Goal: Check status

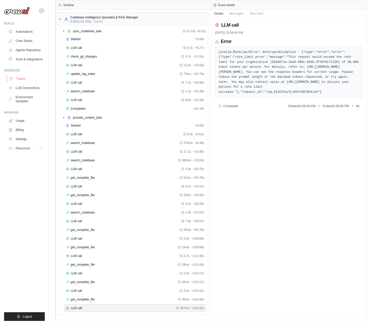
click at [21, 78] on link "Traces" at bounding box center [26, 79] width 39 height 8
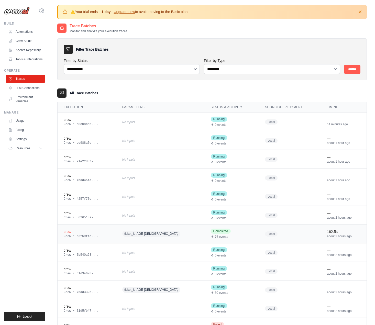
click at [162, 231] on div "ticket_id AGE-9" at bounding box center [160, 234] width 76 height 8
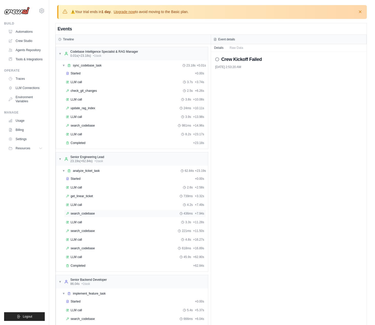
click at [94, 212] on span "search_codebase" at bounding box center [83, 214] width 24 height 4
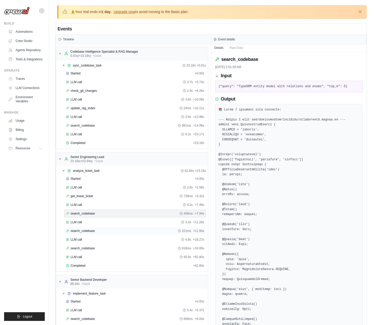
click at [123, 229] on div "search_codebase 221ms + 11.50s" at bounding box center [135, 231] width 138 height 4
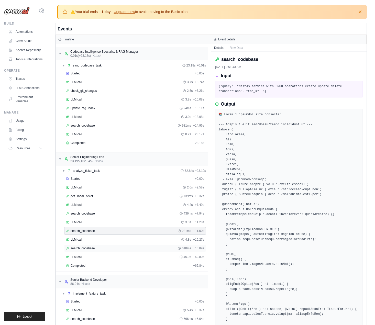
click at [115, 246] on div "search_codebase 618ms + 16.89s" at bounding box center [135, 249] width 142 height 8
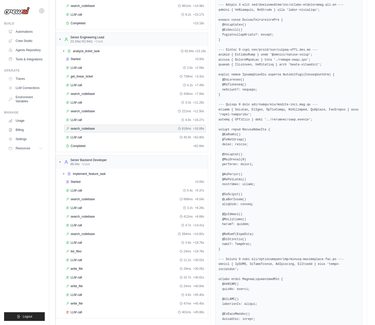
scroll to position [184, 0]
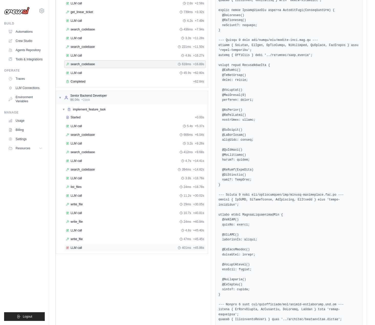
click at [103, 247] on div "LLM call 401ms + 45.86s" at bounding box center [135, 248] width 138 height 4
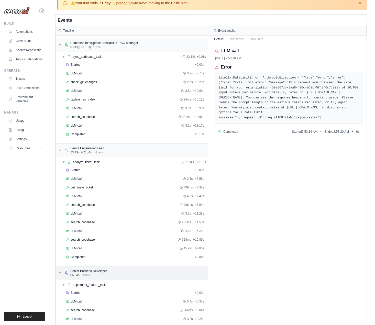
scroll to position [124, 0]
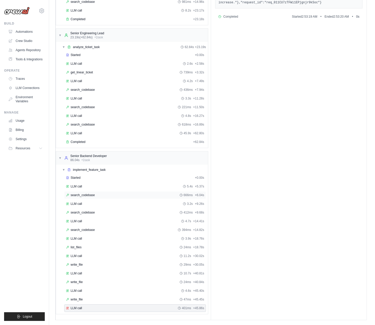
click at [91, 196] on span "search_codebase" at bounding box center [83, 195] width 24 height 4
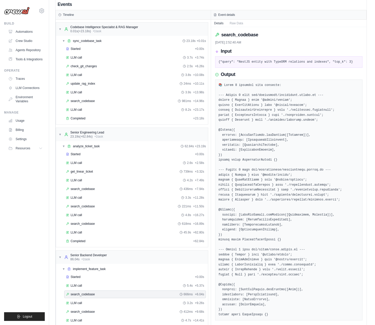
scroll to position [41, 0]
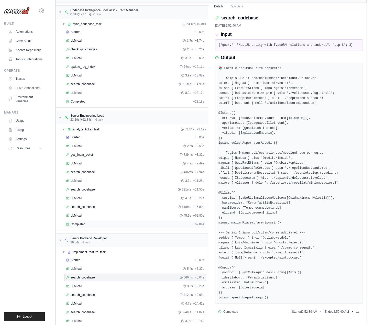
click at [83, 226] on span "Completed" at bounding box center [78, 224] width 15 height 4
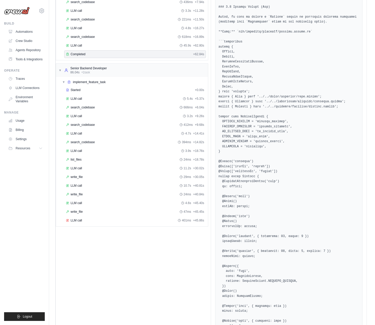
scroll to position [0, 0]
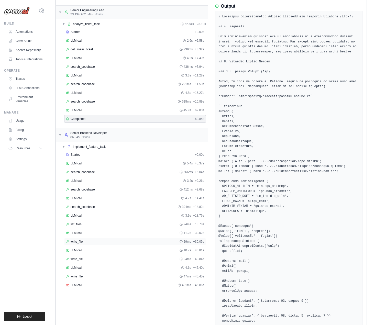
click at [105, 240] on div "write_file 29ms + 30.05s" at bounding box center [135, 242] width 138 height 4
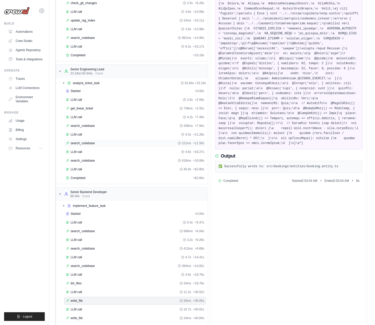
scroll to position [124, 0]
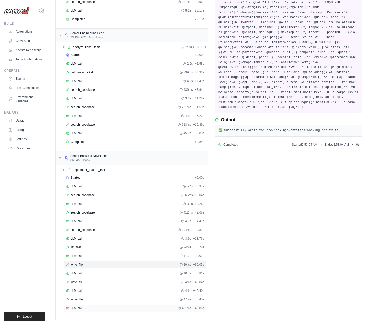
click at [95, 308] on div "LLM call 401ms + 45.86s" at bounding box center [135, 308] width 138 height 4
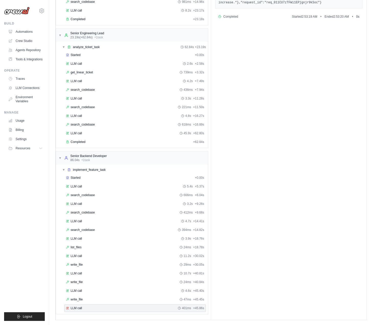
scroll to position [0, 0]
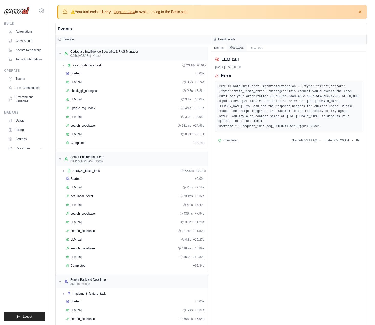
click at [233, 45] on button "Messages" at bounding box center [237, 47] width 20 height 7
